Goal: Transaction & Acquisition: Purchase product/service

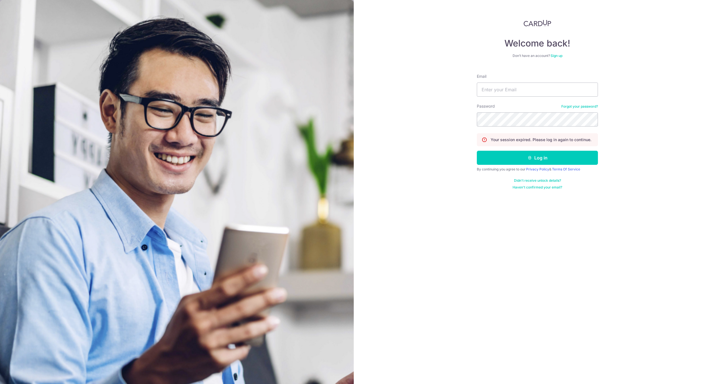
type input "musequaintrelle@gmail.com"
click at [537, 158] on button "Log in" at bounding box center [537, 158] width 121 height 14
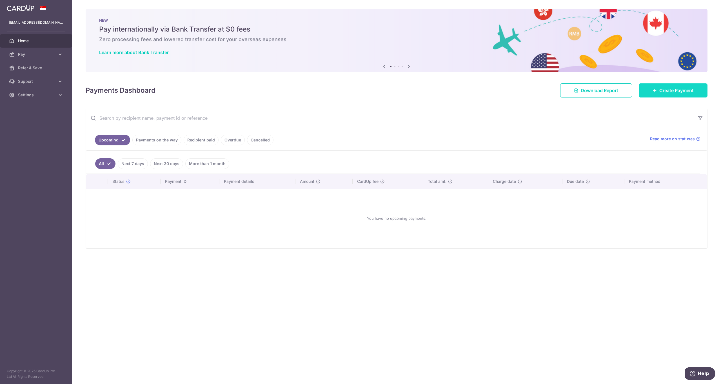
click at [688, 91] on span "Create Payment" at bounding box center [676, 90] width 34 height 7
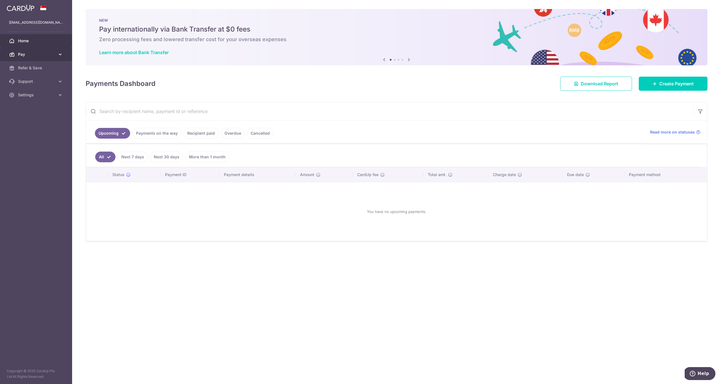
click at [44, 53] on span "Pay" at bounding box center [36, 55] width 37 height 6
click at [36, 67] on span "Payments" at bounding box center [36, 68] width 37 height 6
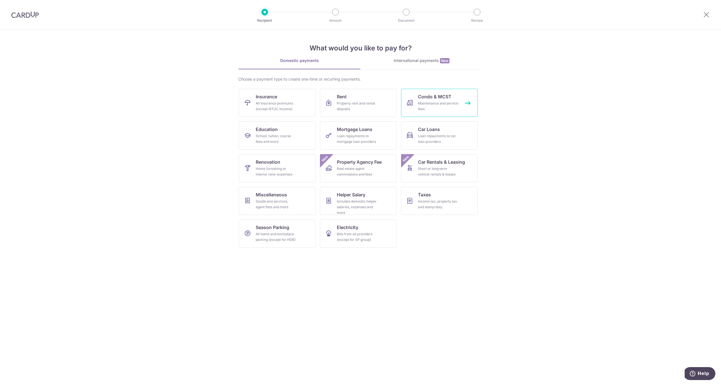
click at [412, 97] on link "Condo & MCST Maintenance and service fees" at bounding box center [439, 103] width 77 height 28
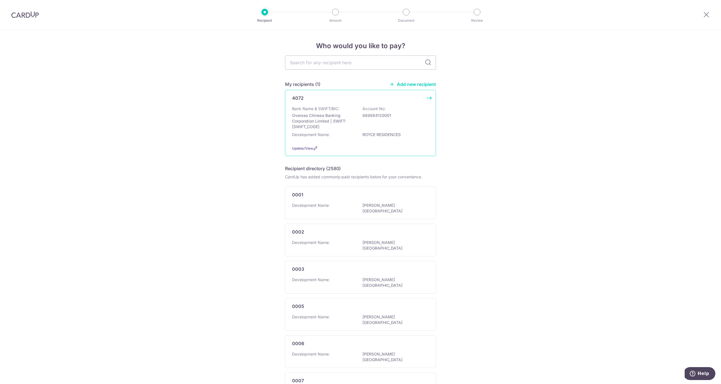
click at [351, 127] on p "Oversea Chinese Banking Corporation Limited | SWIFT: OCBCSGSGXXX" at bounding box center [323, 121] width 63 height 17
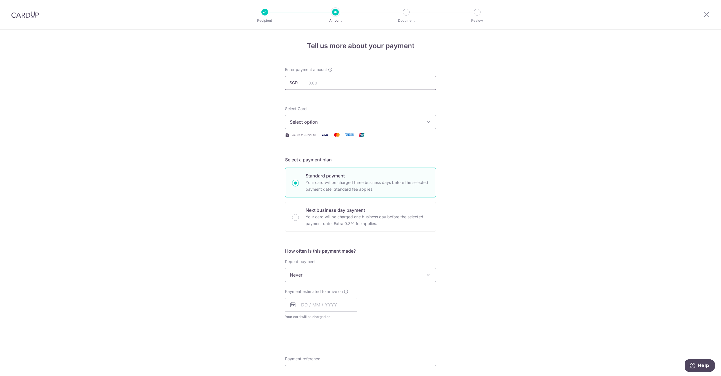
click at [316, 81] on input "text" at bounding box center [360, 83] width 151 height 14
type input "1,500.00"
click at [471, 116] on div "Tell us more about your payment Enter payment amount SGD 1,500.00 1500.00 Selec…" at bounding box center [360, 285] width 721 height 510
click at [421, 121] on span "Select option" at bounding box center [355, 122] width 131 height 7
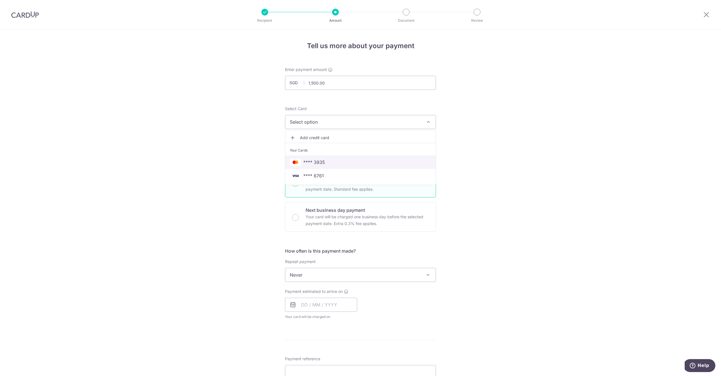
click at [373, 157] on link "**** 3935" at bounding box center [360, 162] width 150 height 14
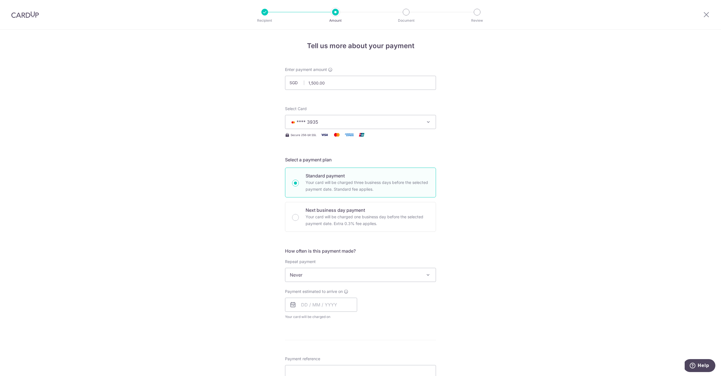
click at [266, 167] on div "Tell us more about your payment Enter payment amount SGD 1,500.00 1500.00 Selec…" at bounding box center [360, 285] width 721 height 510
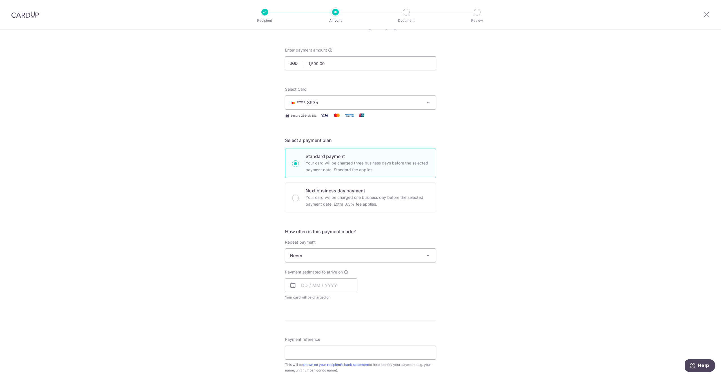
scroll to position [23, 0]
click at [297, 252] on span "Never" at bounding box center [360, 252] width 150 height 14
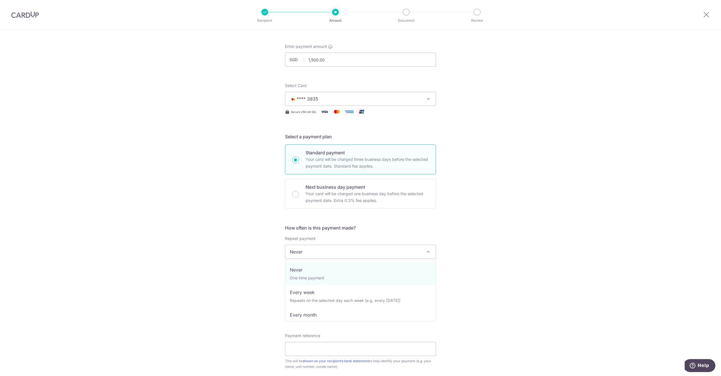
click at [262, 253] on div "Tell us more about your payment Enter payment amount SGD 1,500.00 1500.00 Selec…" at bounding box center [360, 261] width 721 height 510
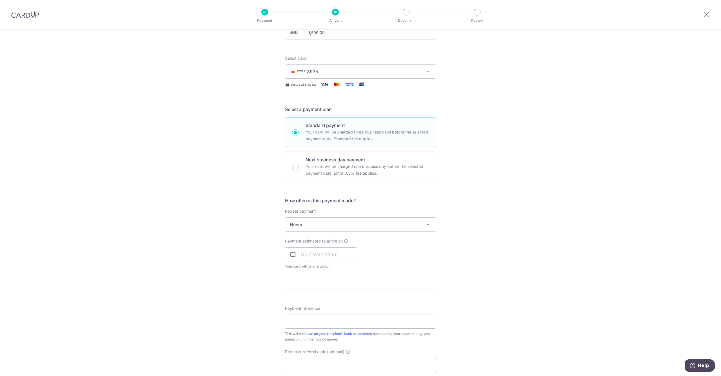
scroll to position [91, 0]
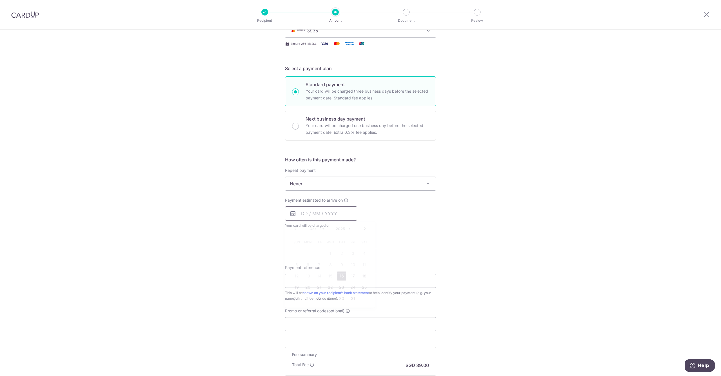
click at [319, 213] on input "text" at bounding box center [321, 213] width 72 height 14
click at [342, 277] on link "16" at bounding box center [341, 276] width 9 height 9
type input "16/10/2025"
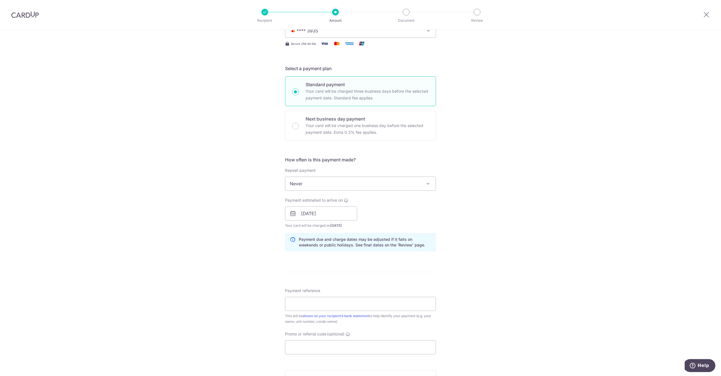
click at [197, 251] on div "Tell us more about your payment Enter payment amount SGD 1,500.00 1500.00 Selec…" at bounding box center [360, 204] width 721 height 533
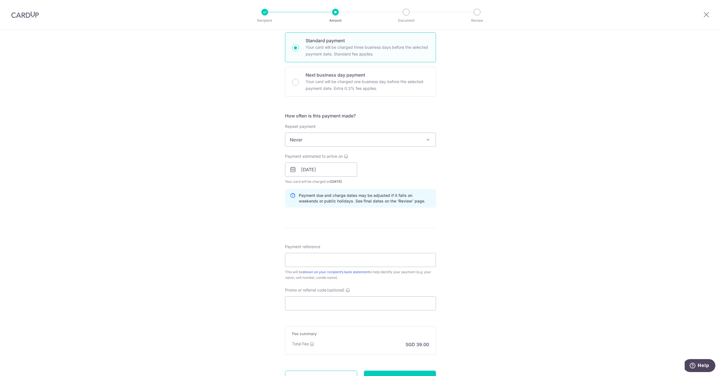
scroll to position [186, 0]
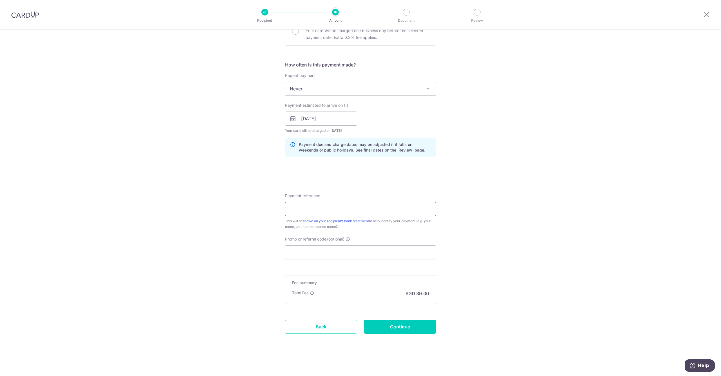
click at [314, 214] on input "Payment reference" at bounding box center [360, 209] width 151 height 14
click at [288, 252] on input "Promo or referral code (optional)" at bounding box center [360, 252] width 151 height 14
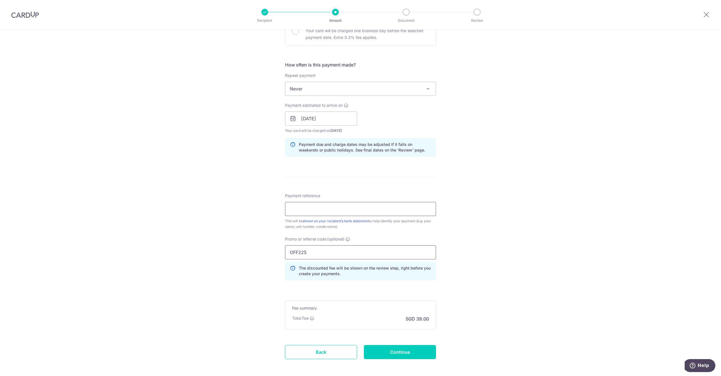
type input "OFF225"
click at [313, 210] on input "Payment reference" at bounding box center [360, 209] width 151 height 14
type input "4072-06-06"
click at [482, 214] on div "Tell us more about your payment Enter payment amount SGD 1,500.00 1500.00 Selec…" at bounding box center [360, 122] width 721 height 558
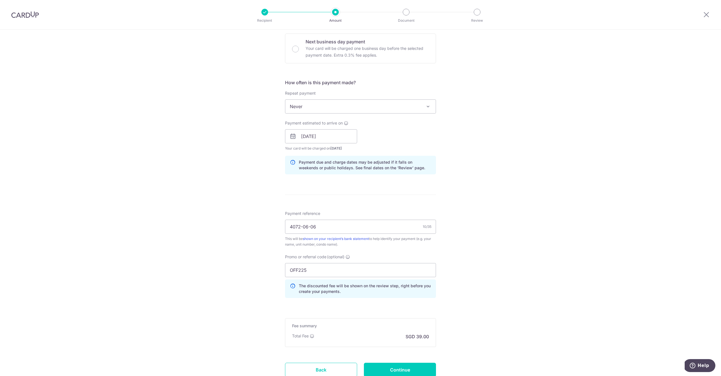
scroll to position [212, 0]
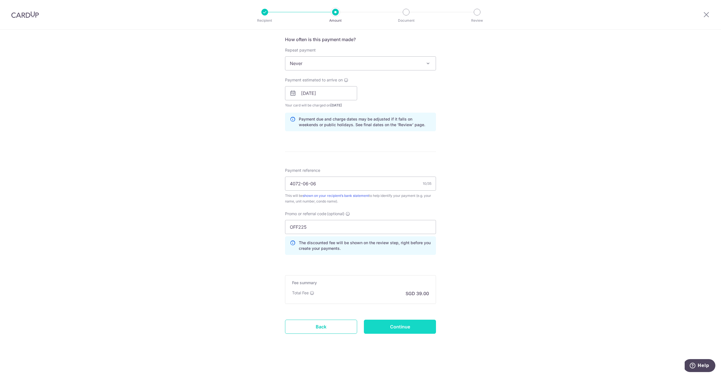
click at [428, 332] on input "Continue" at bounding box center [400, 327] width 72 height 14
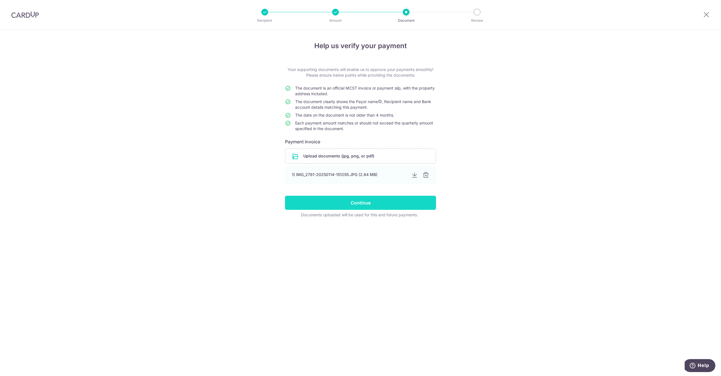
click at [333, 199] on input "Continue" at bounding box center [360, 203] width 151 height 14
click at [359, 177] on div "1) IMG_2781-20250114-151255.JPG (2.64 MB)" at bounding box center [349, 175] width 114 height 6
click at [419, 176] on div "1) IMG_2781-20250114-151255.JPG (2.64 MB)" at bounding box center [360, 175] width 151 height 19
click at [424, 175] on div at bounding box center [425, 175] width 7 height 7
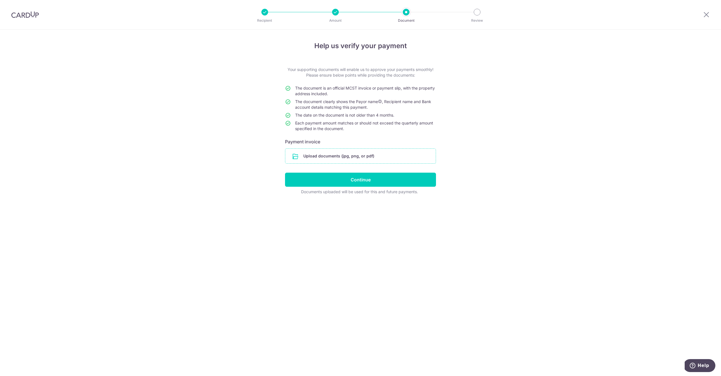
click at [361, 158] on input "file" at bounding box center [360, 156] width 150 height 15
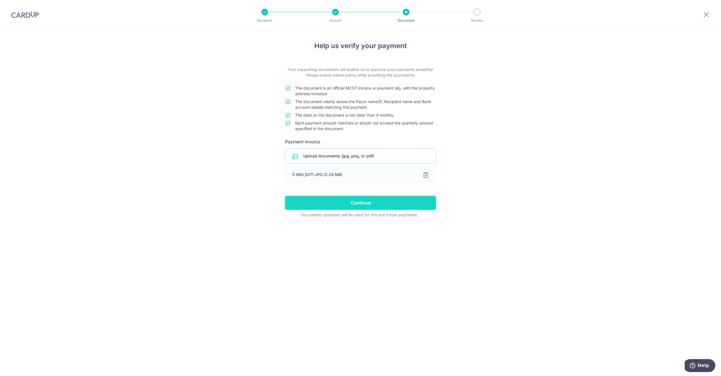
click at [353, 202] on input "Continue" at bounding box center [360, 203] width 151 height 14
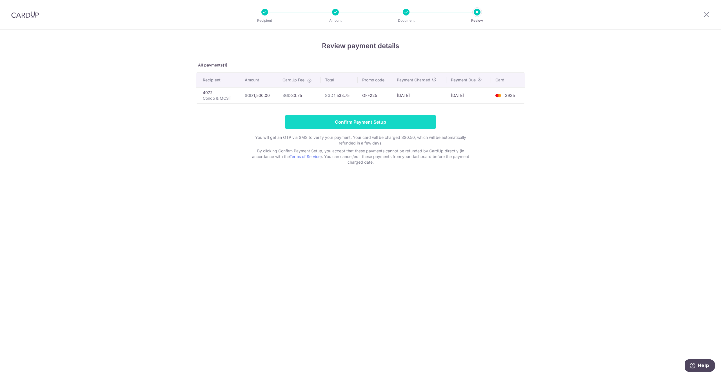
click at [368, 124] on input "Confirm Payment Setup" at bounding box center [360, 122] width 151 height 14
